Goal: Navigation & Orientation: Find specific page/section

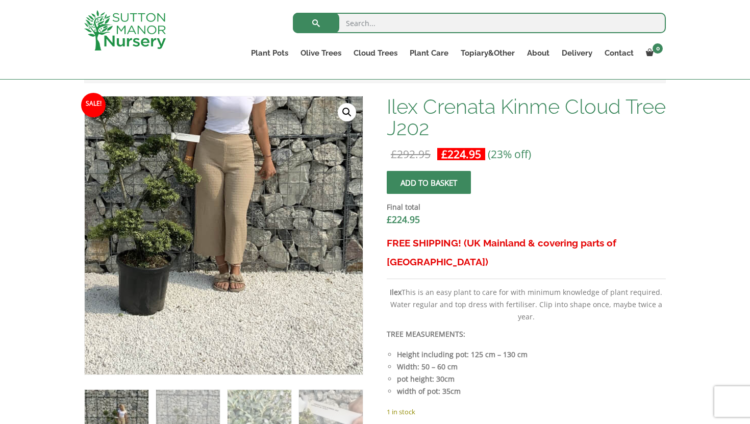
scroll to position [289, 0]
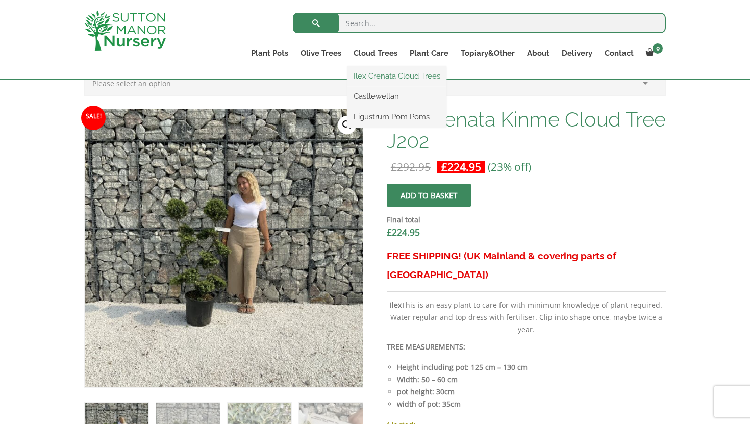
click at [374, 76] on link "Ilex Crenata Cloud Trees" at bounding box center [396, 75] width 99 height 15
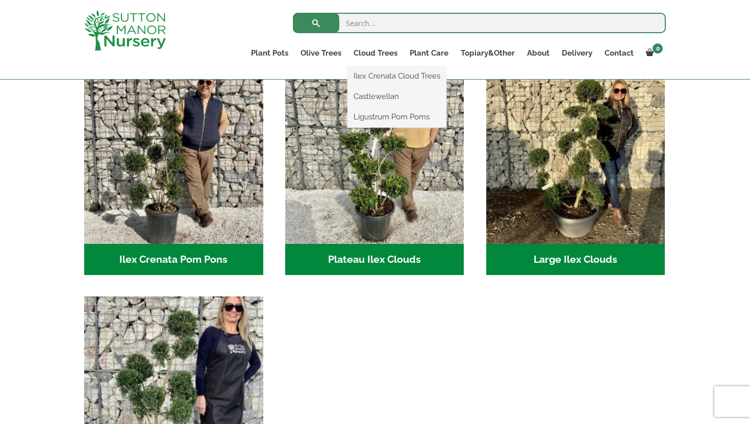
scroll to position [237, 0]
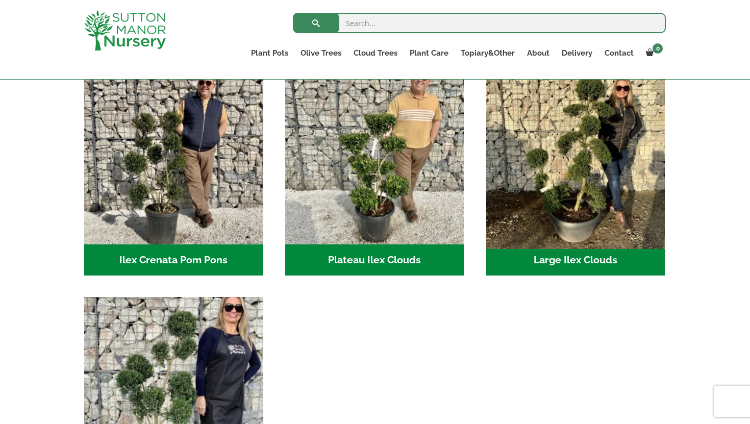
click at [580, 178] on img "Visit product category Large Ilex Clouds" at bounding box center [576, 155] width 188 height 188
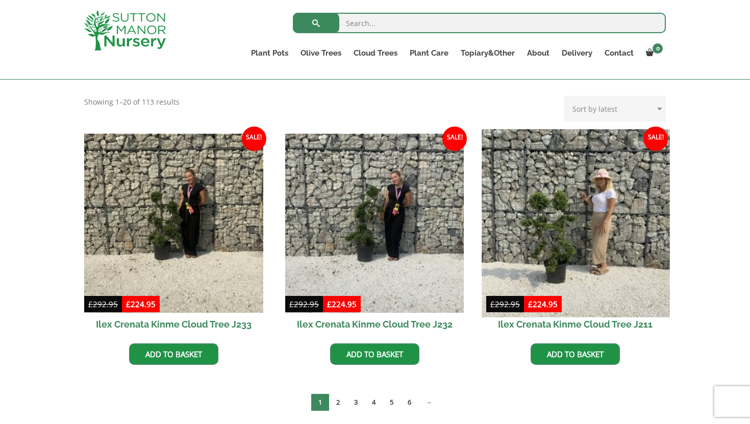
scroll to position [205, 0]
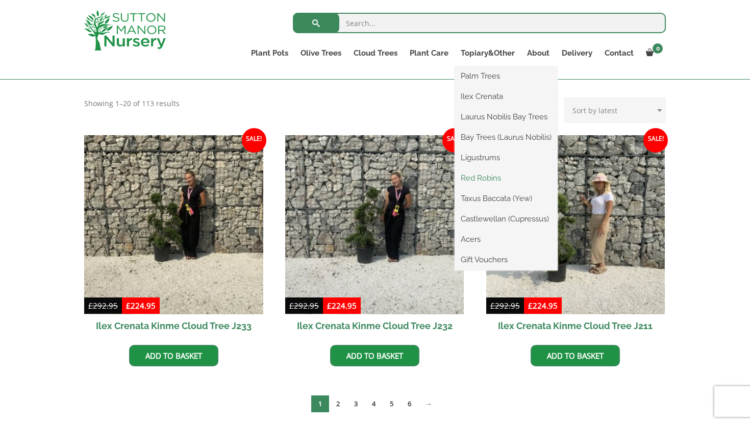
click at [491, 177] on link "Red Robins" at bounding box center [506, 177] width 103 height 15
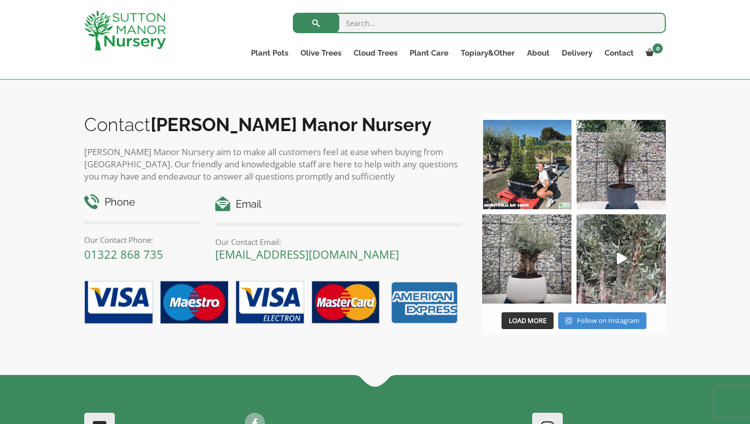
scroll to position [713, 0]
